Goal: Leave review/rating: Leave review/rating

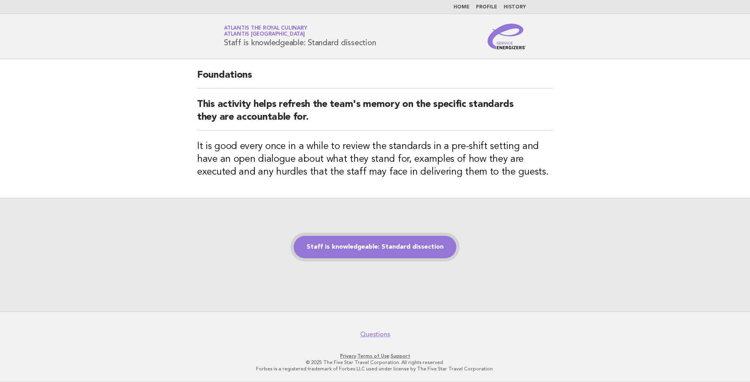
click at [356, 245] on link "Staff is knowledgeable: Standard dissection" at bounding box center [375, 247] width 163 height 22
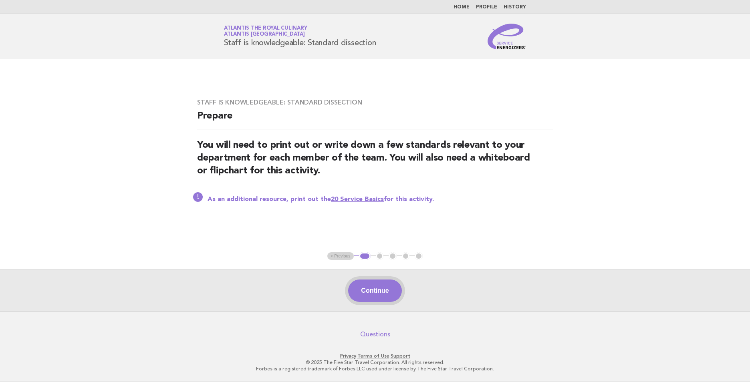
click at [370, 295] on button "Continue" at bounding box center [374, 291] width 53 height 22
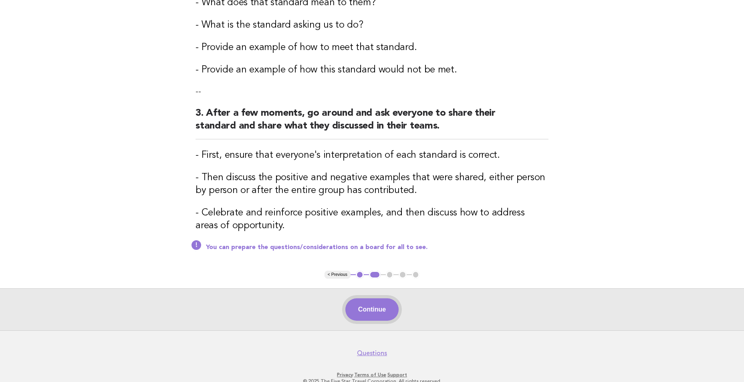
click at [386, 302] on button "Continue" at bounding box center [371, 310] width 53 height 22
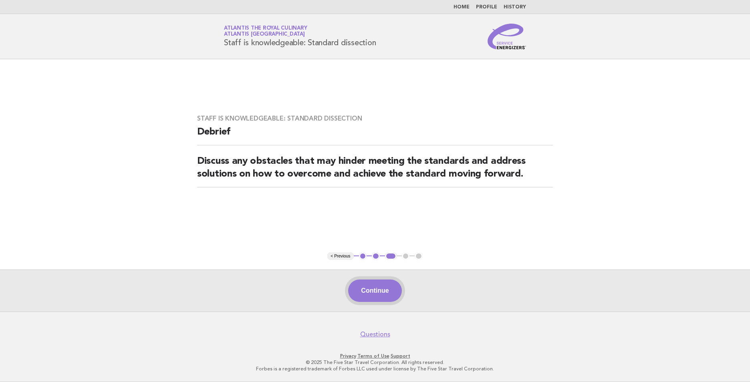
click at [385, 294] on button "Continue" at bounding box center [374, 291] width 53 height 22
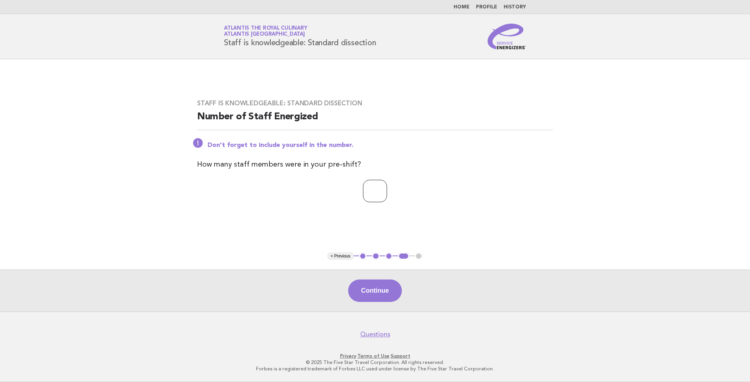
click at [387, 190] on input "*" at bounding box center [375, 191] width 24 height 22
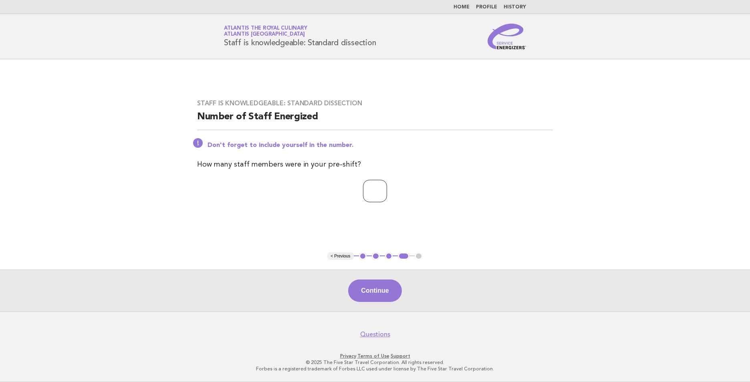
type input "*"
click at [387, 190] on input "*" at bounding box center [375, 191] width 24 height 22
click at [371, 291] on button "Continue" at bounding box center [374, 291] width 53 height 22
